Goal: Task Accomplishment & Management: Use online tool/utility

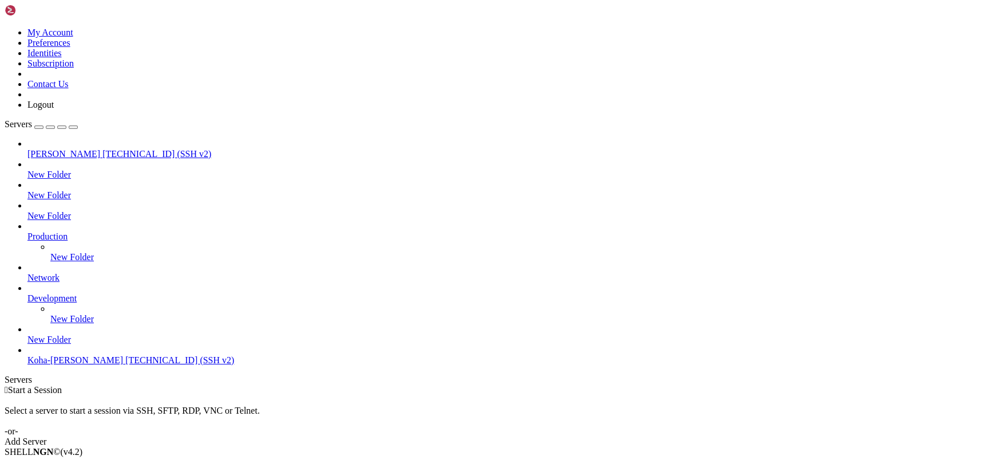
click at [125, 365] on span "[TECHNICAL_ID] (SSH v2)" at bounding box center [179, 360] width 109 height 10
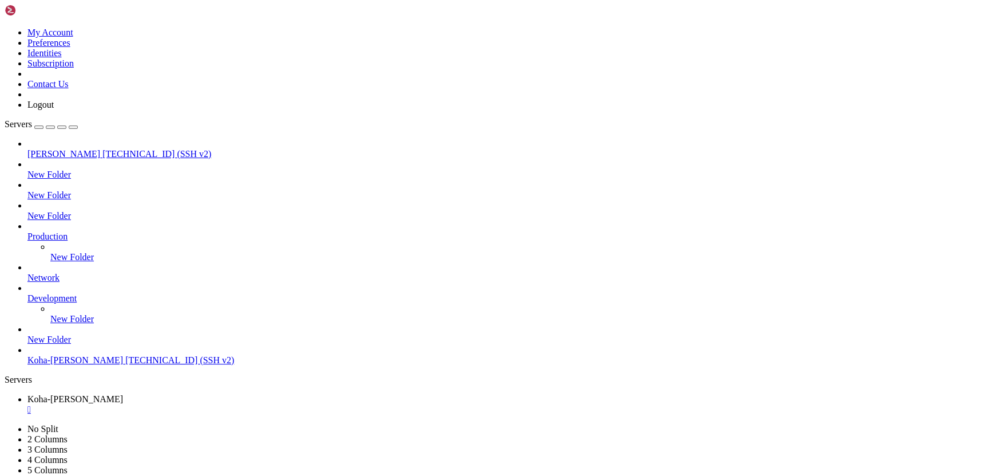
drag, startPoint x: 144, startPoint y: 773, endPoint x: 331, endPoint y: 747, distance: 188.5
click at [39, 127] on div "button" at bounding box center [39, 127] width 0 height 0
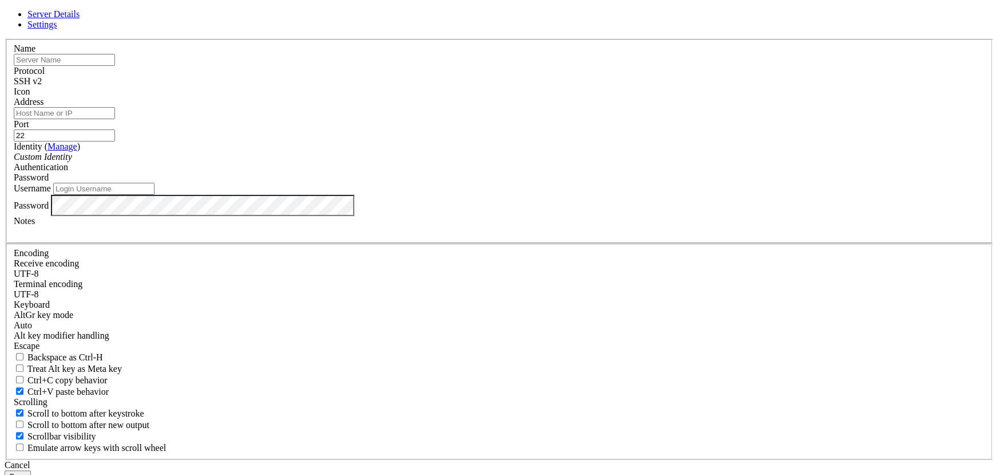
click at [115, 66] on input "text" at bounding box center [64, 60] width 101 height 12
type input "[PERSON_NAME]"
click at [115, 119] on input "Address" at bounding box center [64, 113] width 101 height 12
paste input "[TECHNICAL_ID]"
type input "[TECHNICAL_ID]"
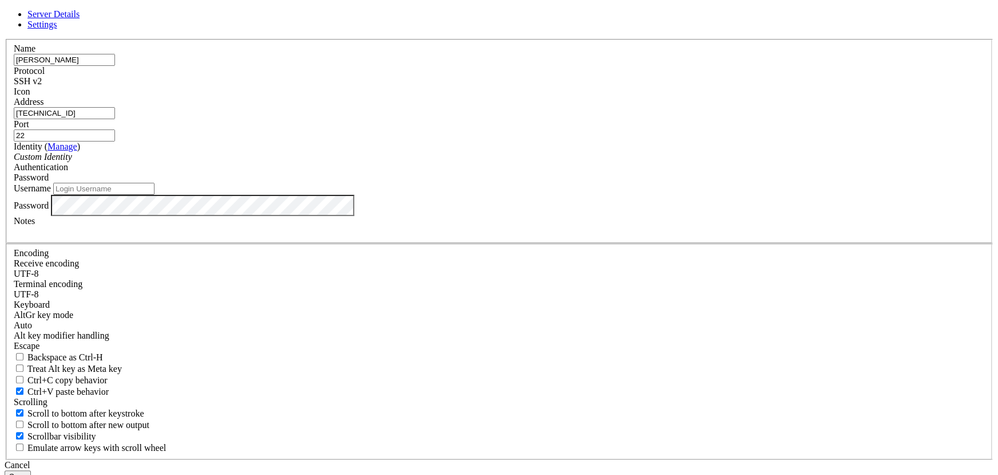
click at [155, 195] on input "Username" at bounding box center [103, 189] width 101 height 12
drag, startPoint x: 389, startPoint y: 259, endPoint x: 306, endPoint y: 260, distance: 83.0
click at [306, 260] on div "Server Details Settings Name [PERSON_NAME] Protocol SSH v2 Icon" at bounding box center [499, 245] width 989 height 473
paste input "ubuntu"
type input "ubuntu"
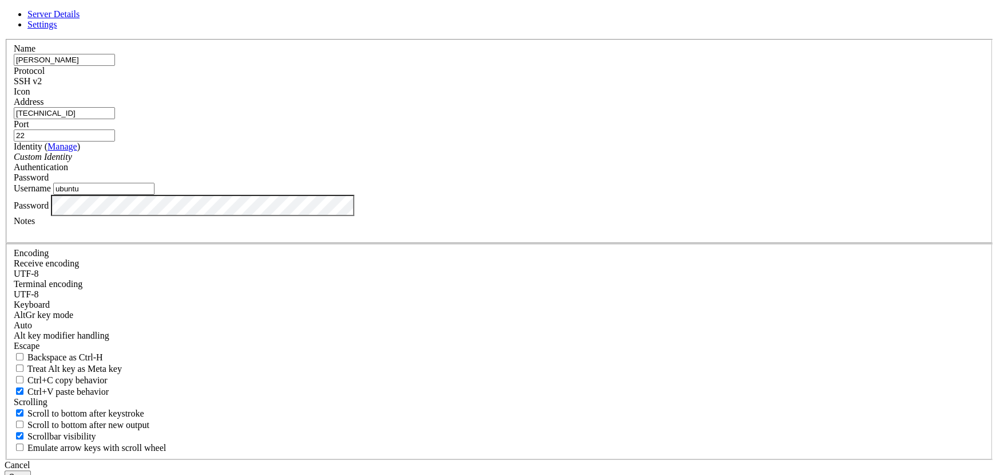
click at [31, 470] on button "Save" at bounding box center [18, 476] width 26 height 12
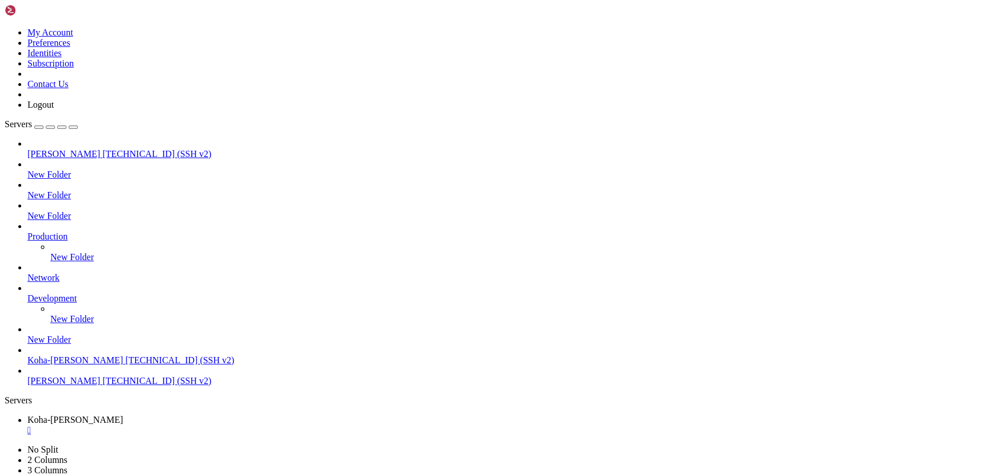
click at [238, 425] on div "" at bounding box center [510, 430] width 966 height 10
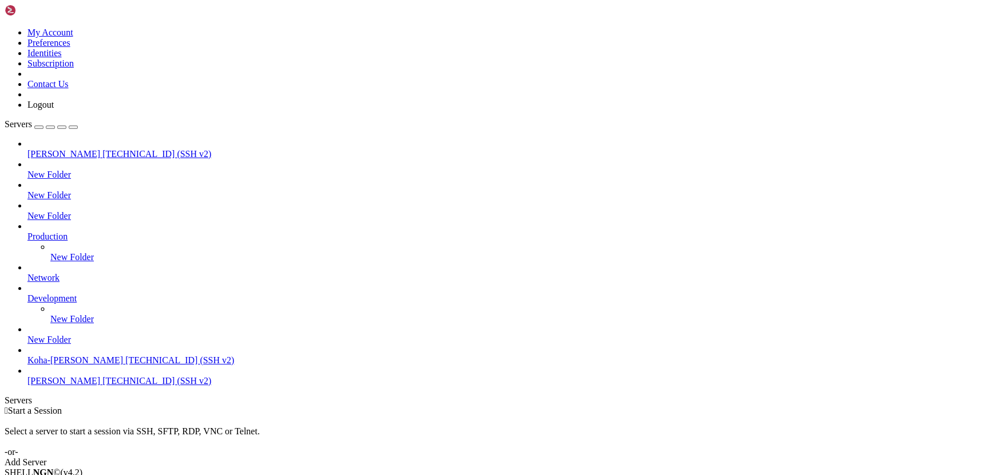
click at [102, 385] on span "[TECHNICAL_ID] (SSH v2)" at bounding box center [156, 381] width 109 height 10
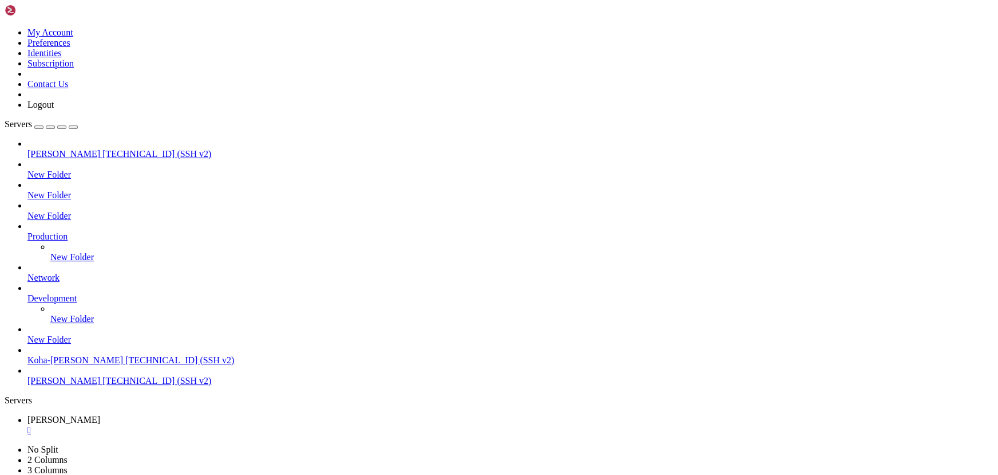
scroll to position [453, 0]
drag, startPoint x: 44, startPoint y: 841, endPoint x: 170, endPoint y: 1009, distance: 210.5
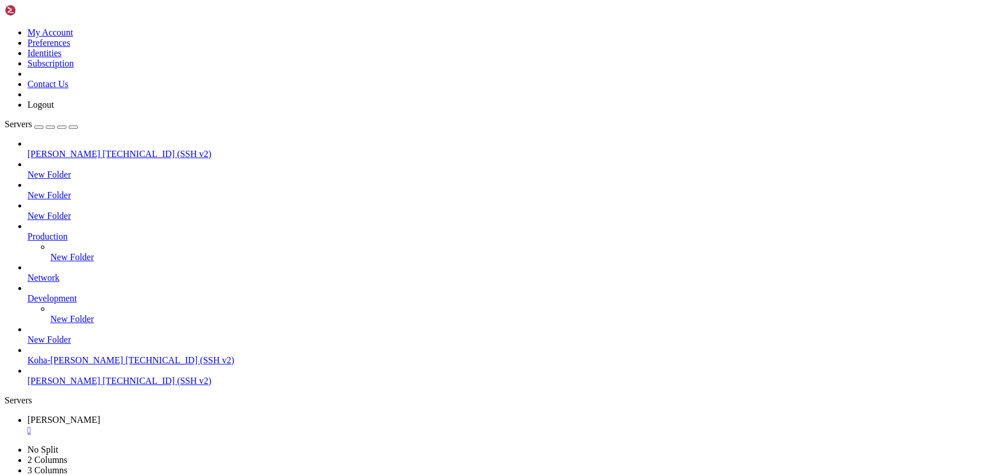
drag, startPoint x: 193, startPoint y: 938, endPoint x: 18, endPoint y: 741, distance: 264.0
copy div "35 sudo mysql -uroot -p koha_library < koha_library.sql 36 sudo mysql -uroot -p…"
click at [223, 425] on div "" at bounding box center [510, 430] width 966 height 10
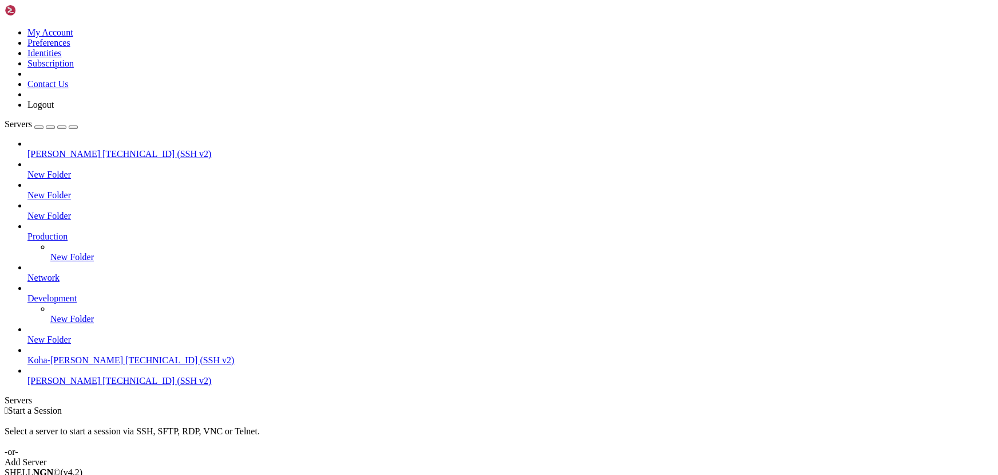
click at [125, 365] on span "[TECHNICAL_ID] (SSH v2)" at bounding box center [179, 360] width 109 height 10
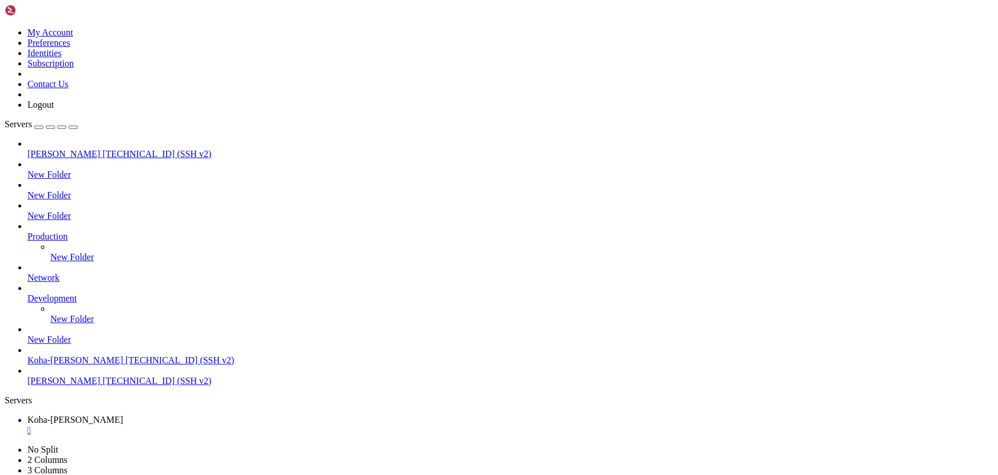
scroll to position [0, 0]
drag, startPoint x: 236, startPoint y: 770, endPoint x: 204, endPoint y: 771, distance: 32.6
drag, startPoint x: 292, startPoint y: 812, endPoint x: 187, endPoint y: 777, distance: 111.0
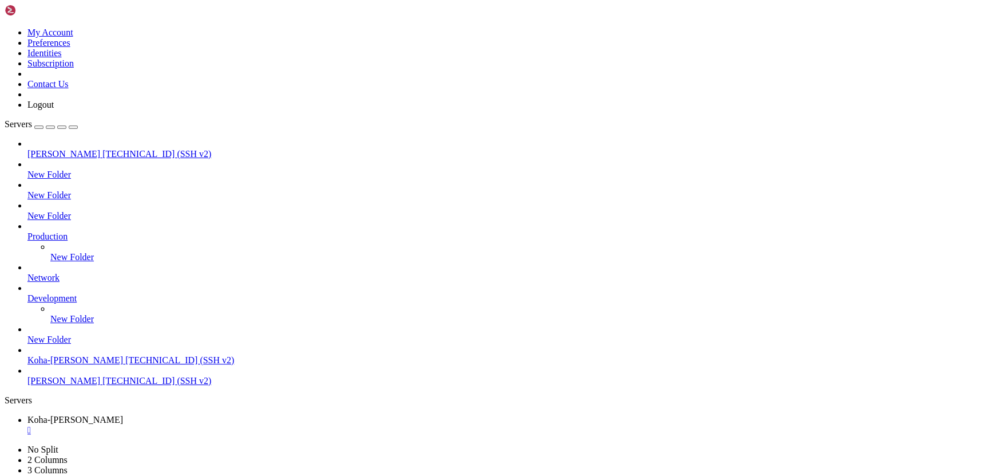
drag, startPoint x: 191, startPoint y: 807, endPoint x: 139, endPoint y: 789, distance: 55.4
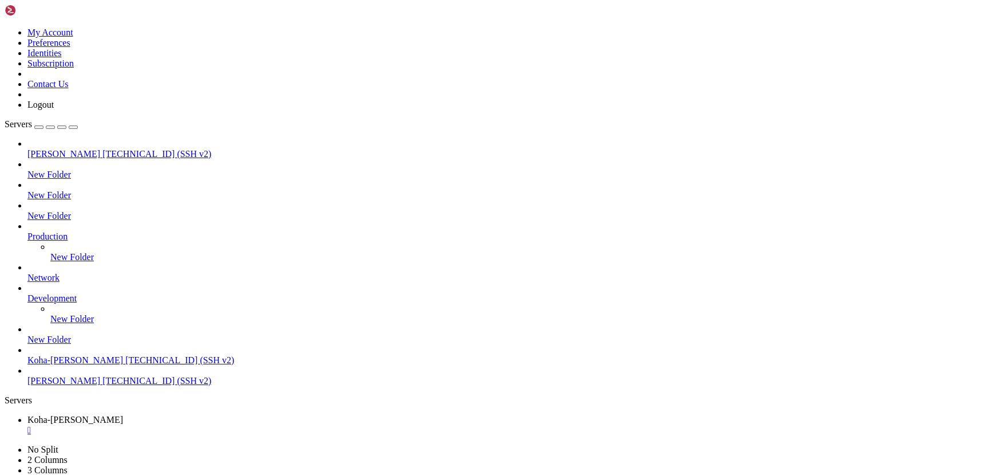
drag, startPoint x: 133, startPoint y: 792, endPoint x: 80, endPoint y: 781, distance: 53.8
drag, startPoint x: 226, startPoint y: 821, endPoint x: 118, endPoint y: 799, distance: 109.9
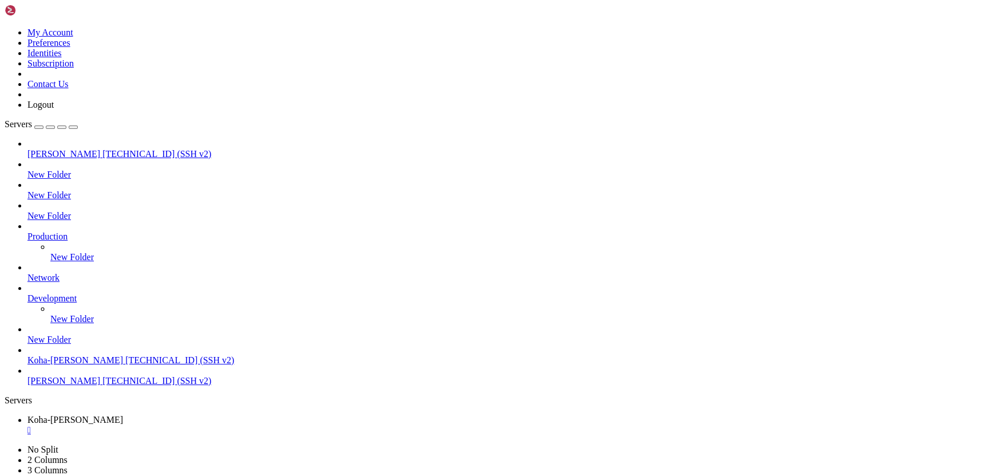
scroll to position [223, 0]
drag, startPoint x: 161, startPoint y: 782, endPoint x: 124, endPoint y: 768, distance: 40.6
drag, startPoint x: 149, startPoint y: 809, endPoint x: 76, endPoint y: 795, distance: 74.5
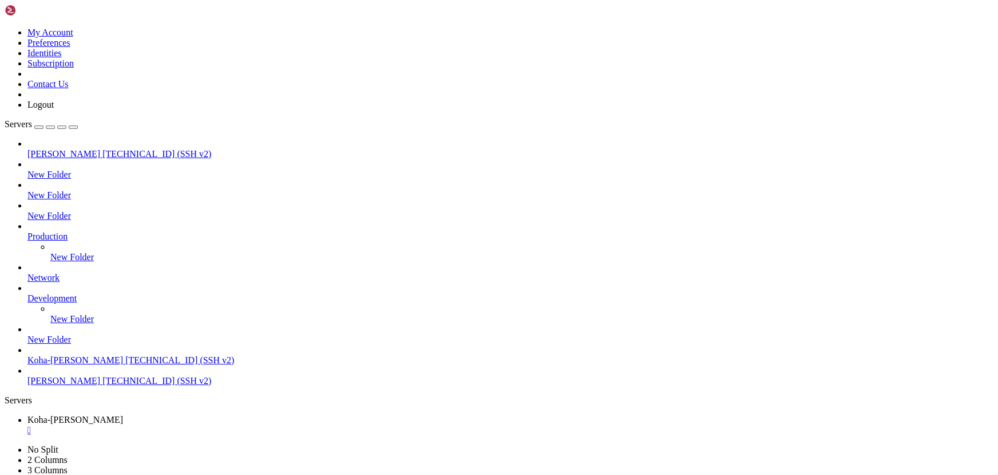
drag, startPoint x: 167, startPoint y: 800, endPoint x: 40, endPoint y: 777, distance: 129.2
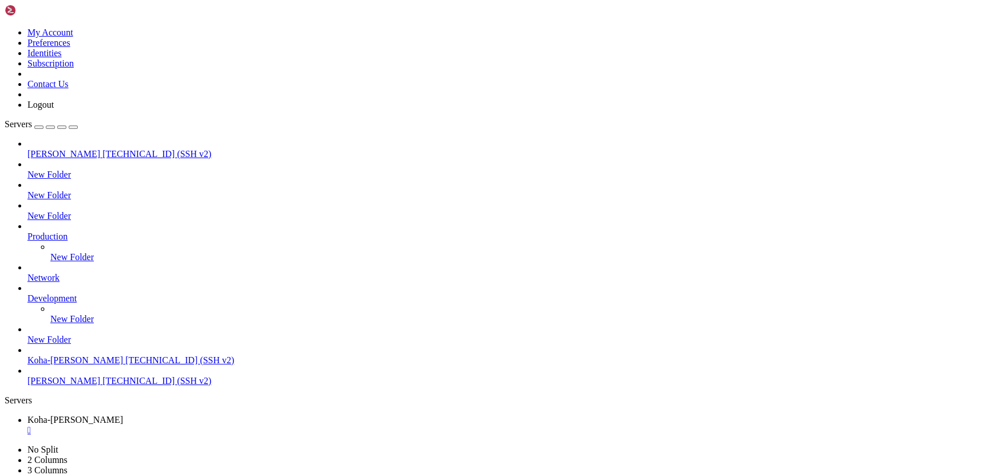
click at [233, 425] on div "" at bounding box center [510, 430] width 966 height 10
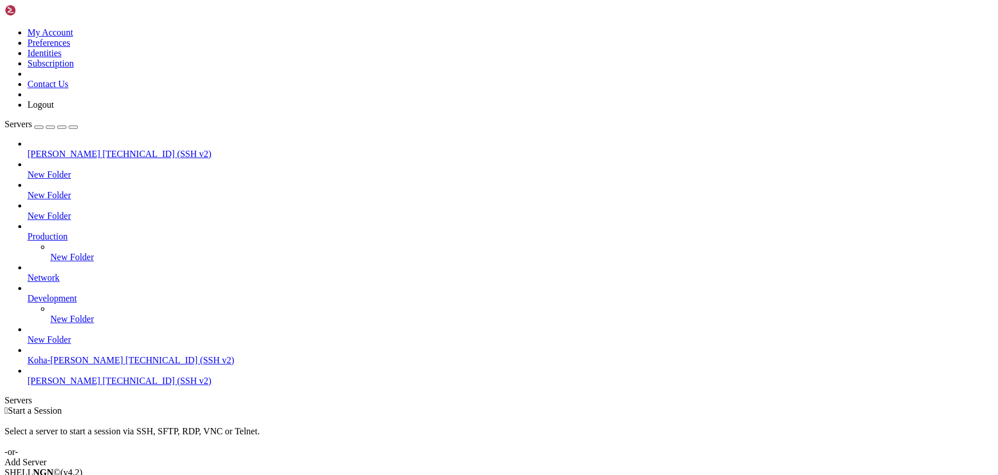
click at [819, 405] on div " Start a Session Select a server to start a session via SSH, SFTP, RDP, VNC or…" at bounding box center [499, 436] width 989 height 62
